Goal: Information Seeking & Learning: Learn about a topic

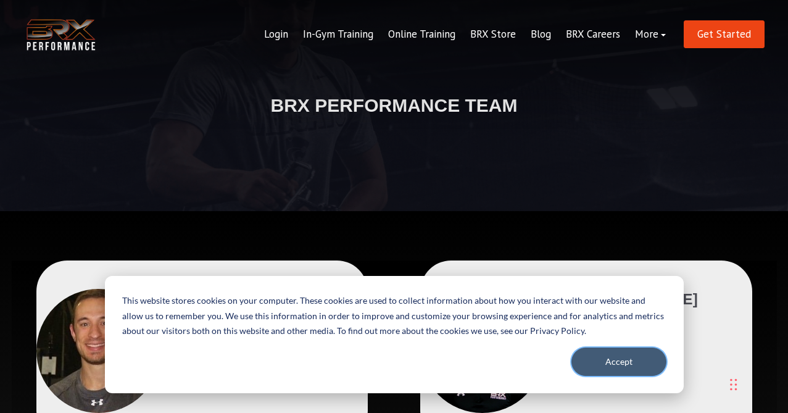
click at [611, 366] on button "Accept" at bounding box center [618, 361] width 95 height 28
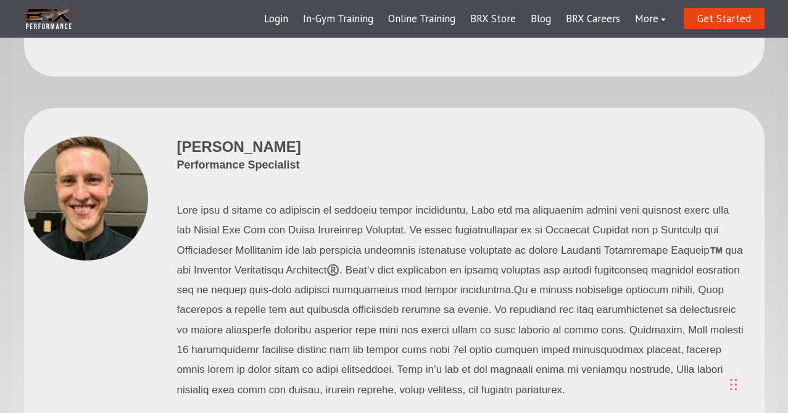
scroll to position [3448, 0]
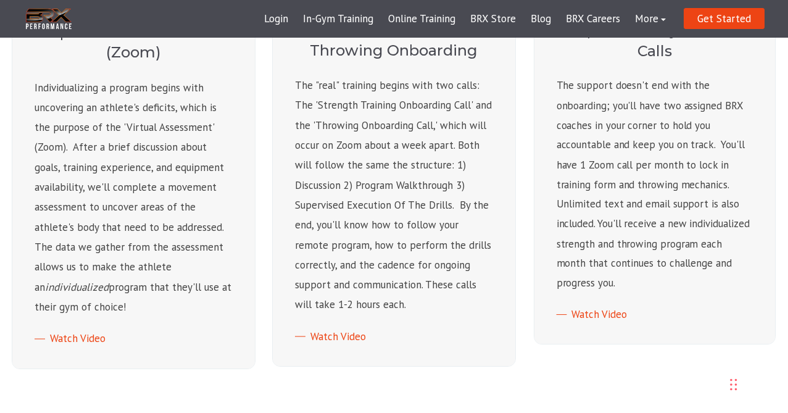
scroll to position [610, 0]
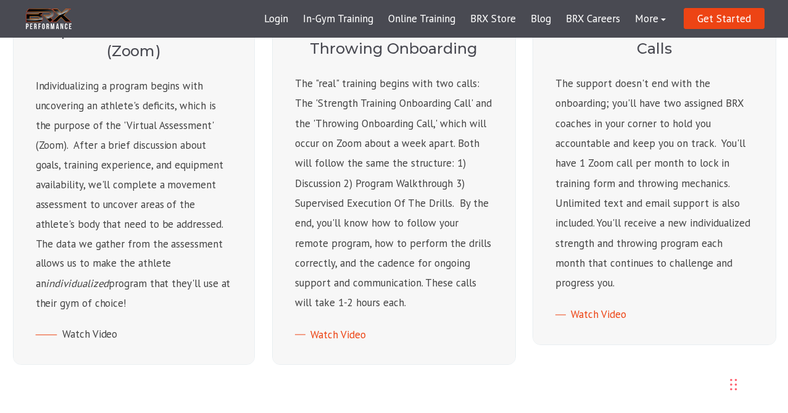
click at [90, 327] on link "Watch Video" at bounding box center [76, 334] width 82 height 14
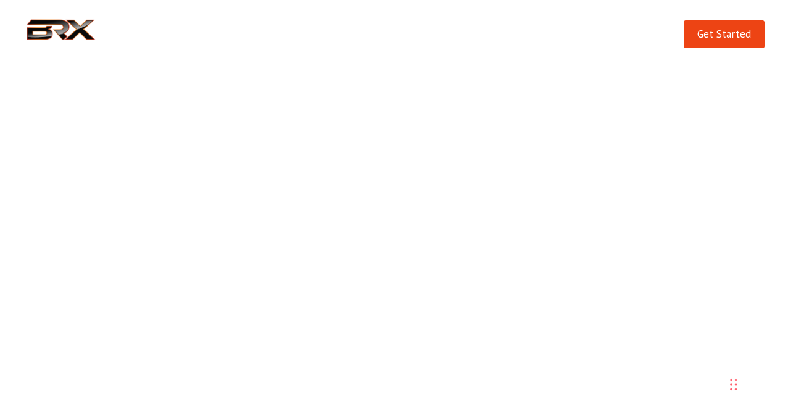
scroll to position [610, 0]
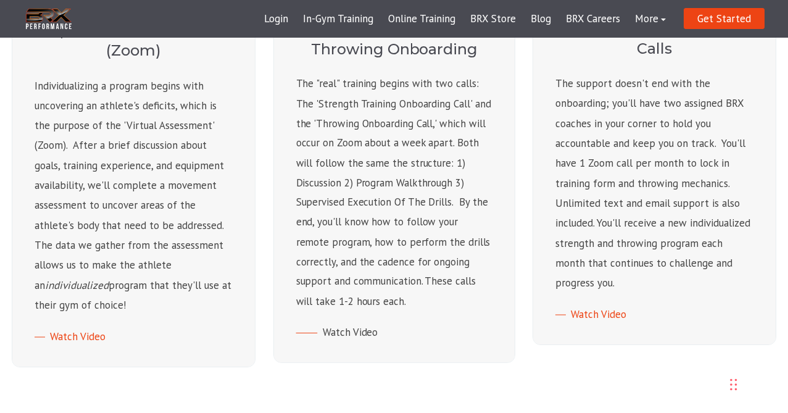
click at [335, 331] on link "Watch Video" at bounding box center [337, 332] width 82 height 14
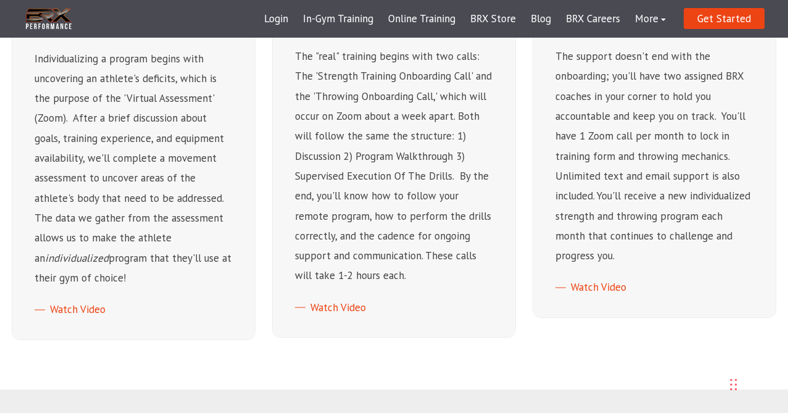
scroll to position [642, 0]
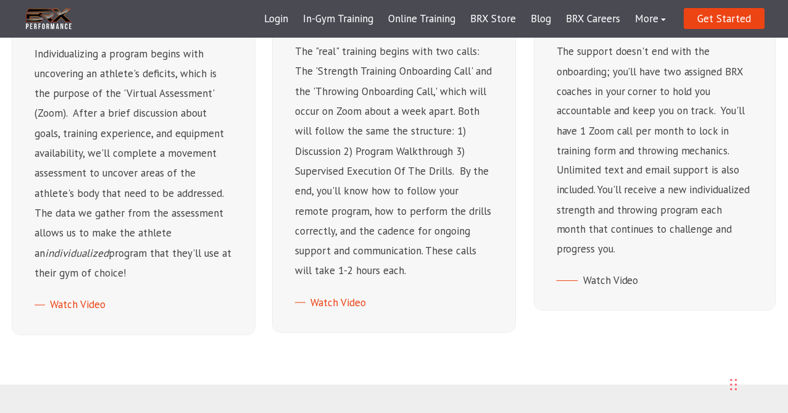
click at [599, 277] on link "Watch Video" at bounding box center [597, 280] width 82 height 14
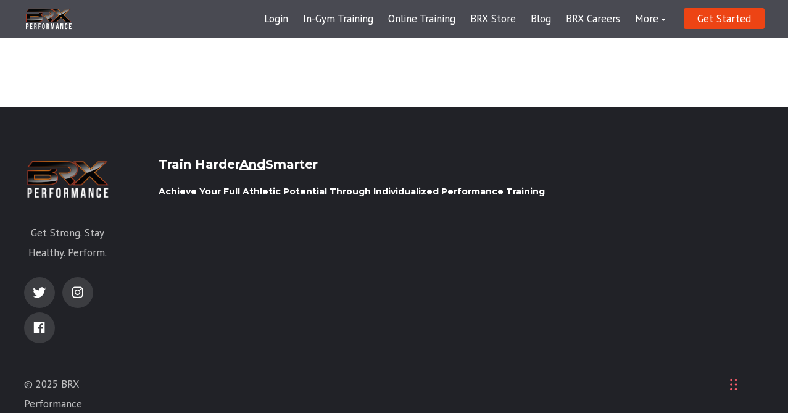
scroll to position [3346, 0]
